Goal: Task Accomplishment & Management: Use online tool/utility

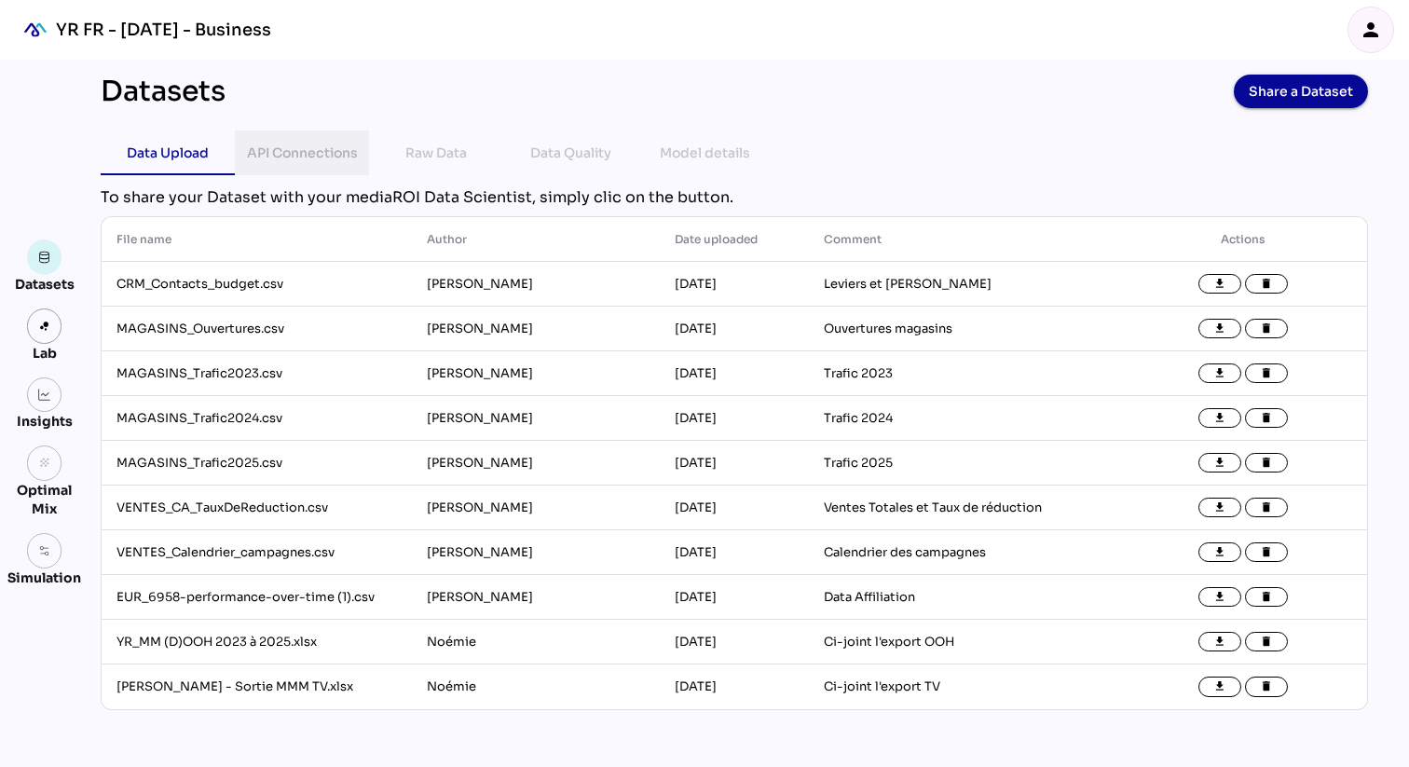
click at [313, 152] on div "API Connections" at bounding box center [302, 153] width 111 height 22
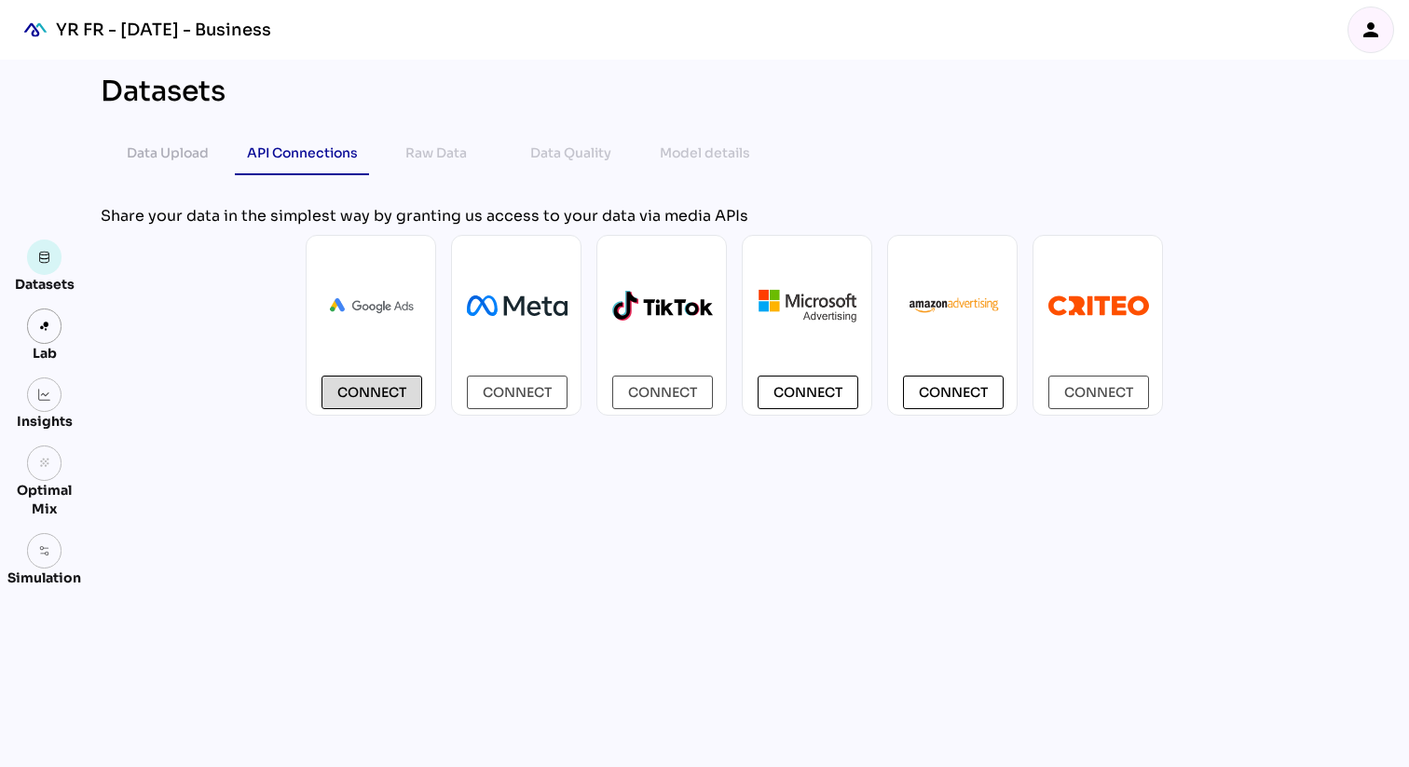
click at [355, 380] on span "Connect" at bounding box center [371, 392] width 69 height 24
